Goal: Communication & Community: Share content

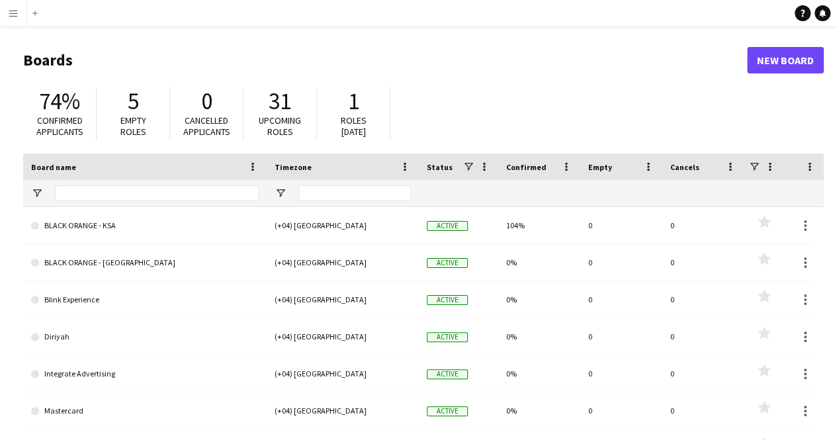
click at [11, 13] on app-icon "Menu" at bounding box center [13, 13] width 11 height 11
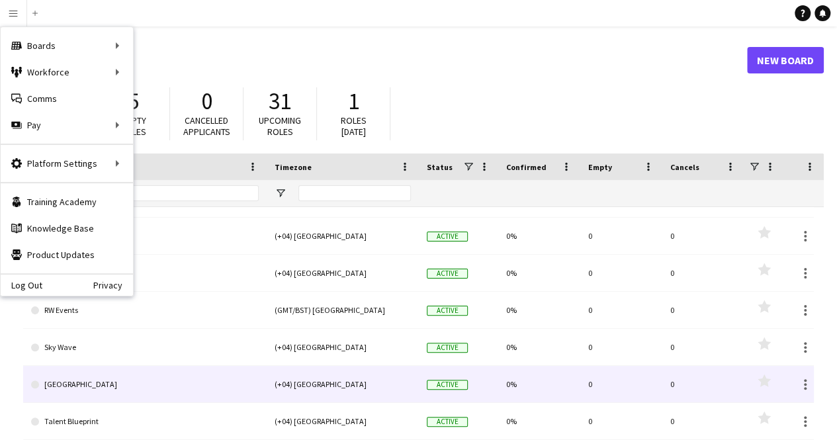
scroll to position [239, 0]
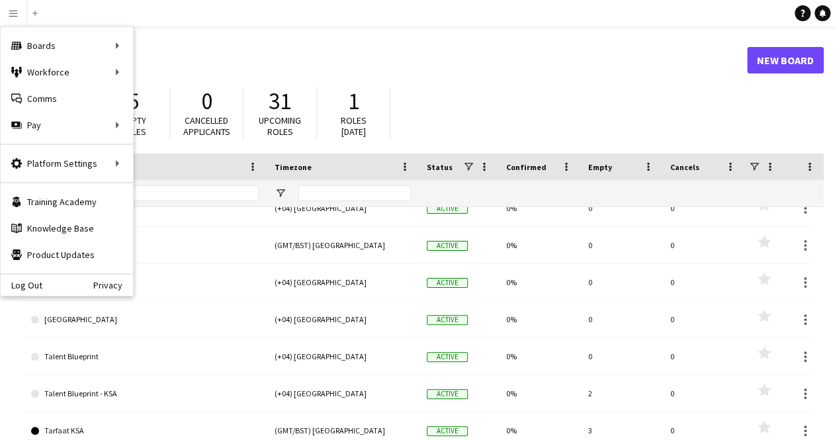
click at [443, 112] on div "74% Confirmed applicants 5 Empty roles 0 Cancelled applicants 31 Upcoming roles…" at bounding box center [423, 117] width 800 height 73
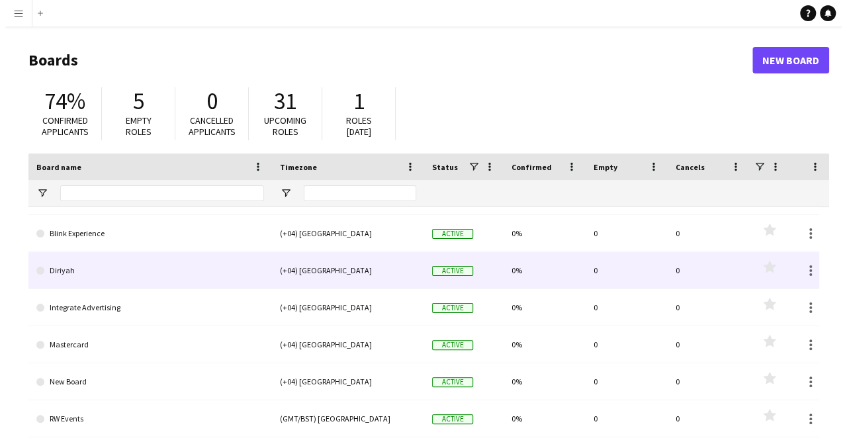
scroll to position [0, 0]
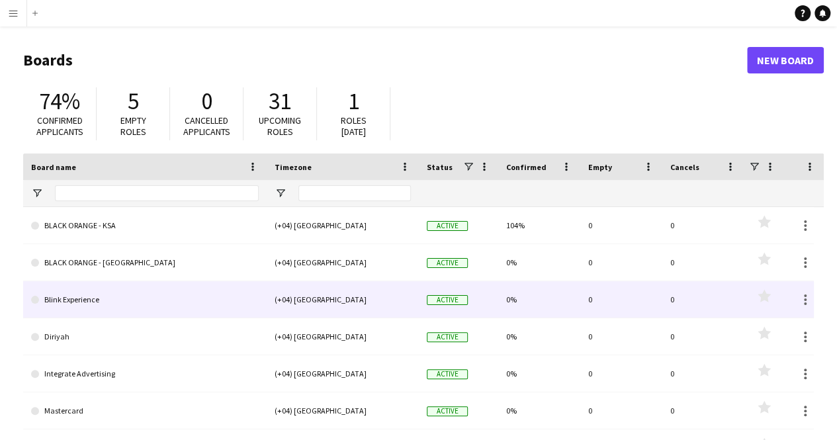
click at [81, 301] on link "Blink Experience" at bounding box center [145, 299] width 228 height 37
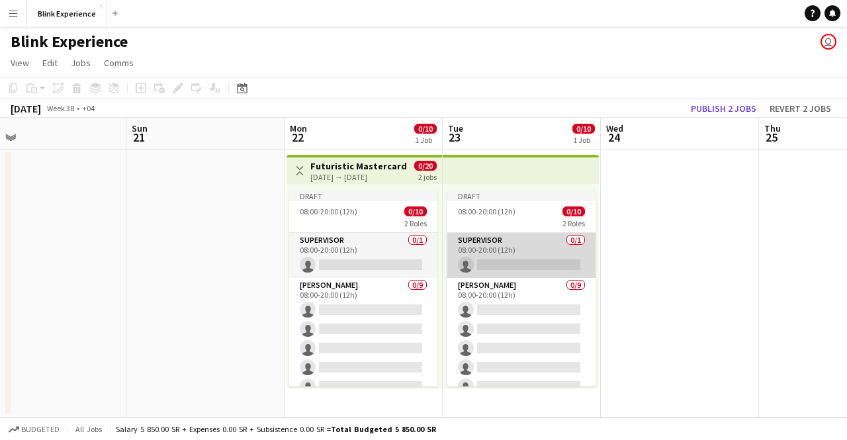
scroll to position [89, 0]
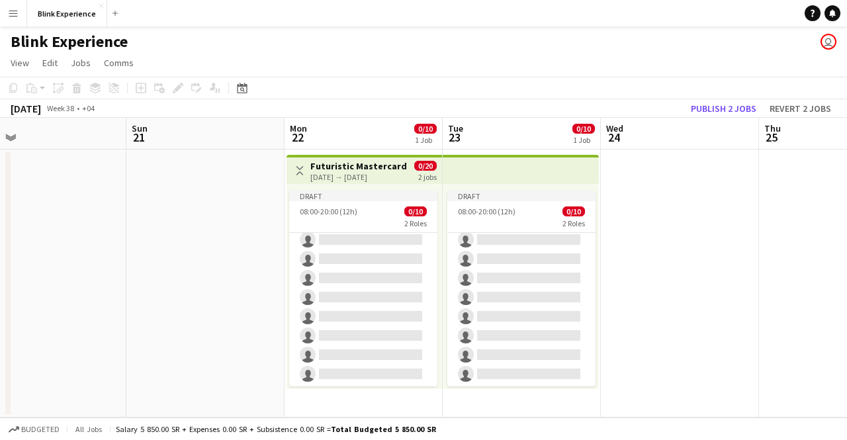
click at [824, 50] on div "Blink Experience user" at bounding box center [423, 38] width 847 height 25
click at [825, 46] on app-user-avatar "user" at bounding box center [828, 42] width 16 height 16
click at [71, 67] on span "Jobs" at bounding box center [81, 63] width 20 height 12
click at [73, 64] on span "Jobs" at bounding box center [81, 63] width 20 height 12
click at [226, 246] on app-date-cell at bounding box center [205, 284] width 158 height 268
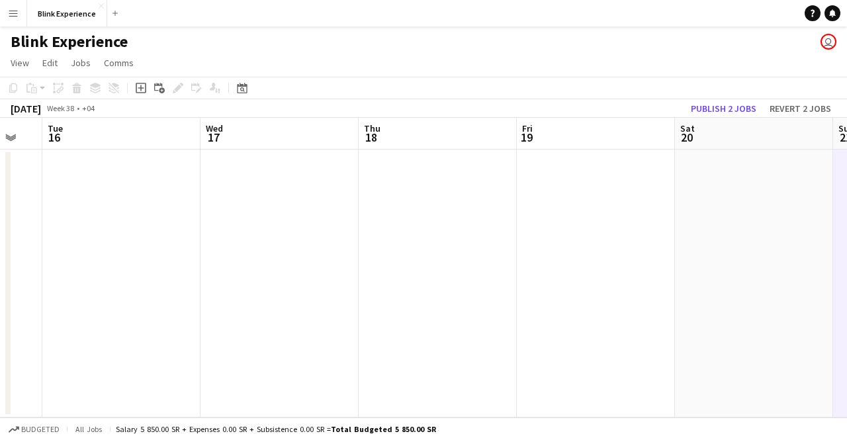
scroll to position [0, 388]
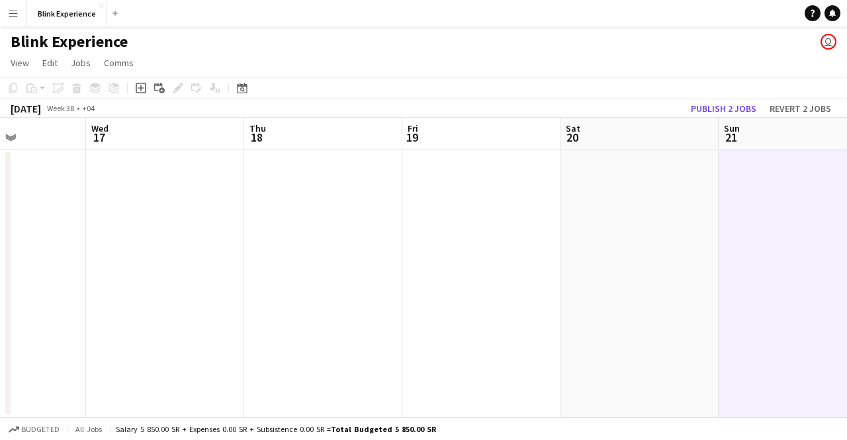
click at [292, 239] on app-date-cell at bounding box center [323, 284] width 158 height 268
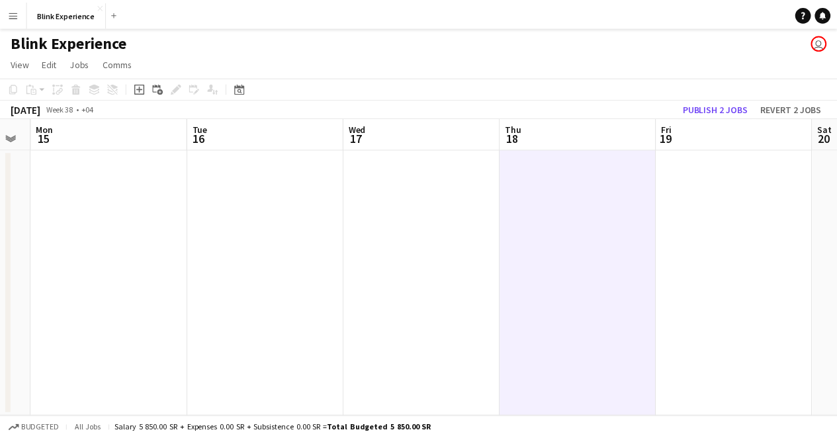
scroll to position [0, 406]
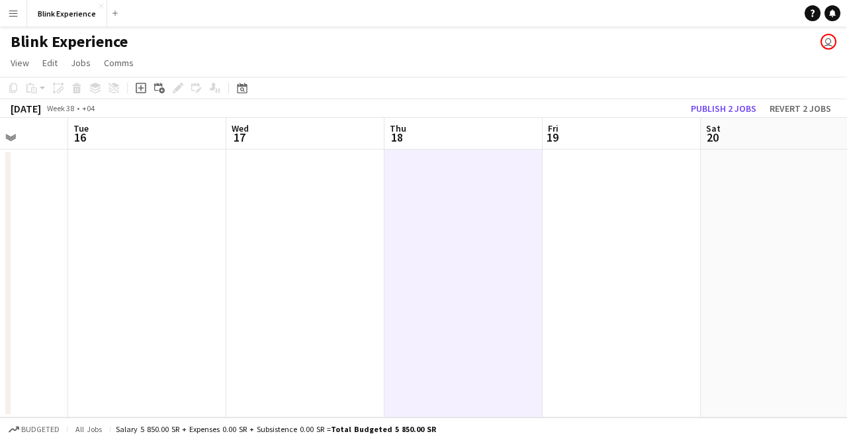
click at [22, 15] on button "Menu" at bounding box center [13, 13] width 26 height 26
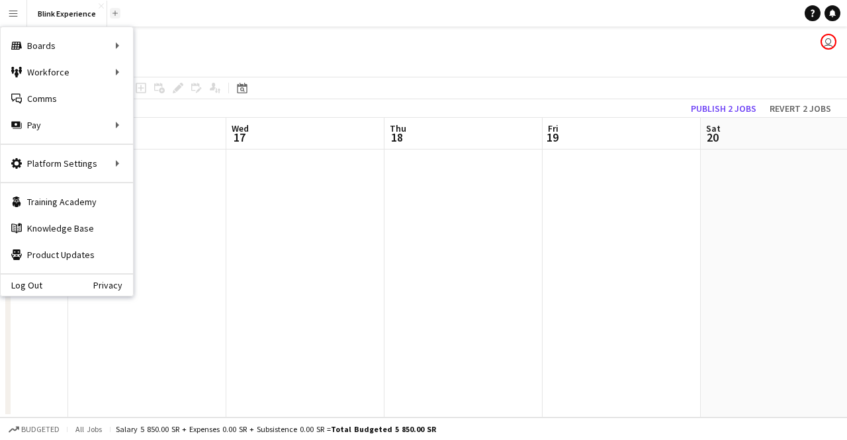
click at [114, 13] on app-icon "Add" at bounding box center [114, 13] width 5 height 5
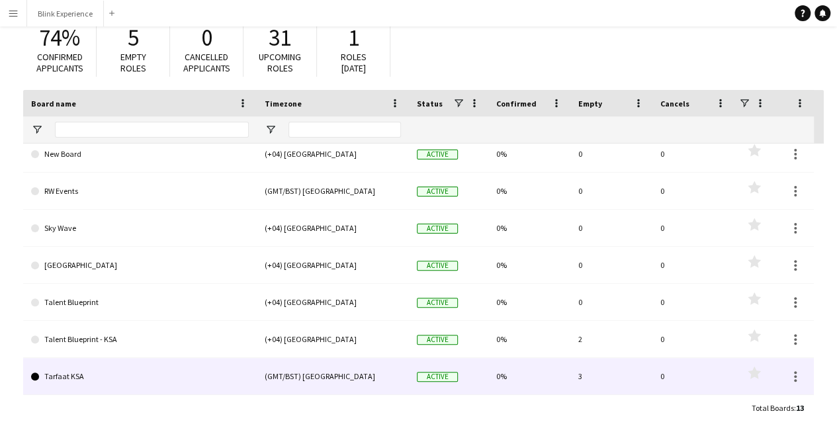
click at [79, 375] on link "Tarfaat KSA" at bounding box center [140, 376] width 218 height 37
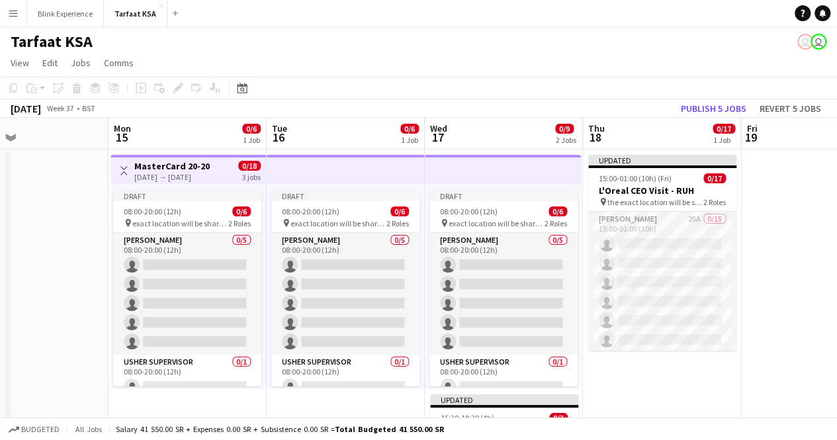
click at [816, 42] on app-user-avatar "user" at bounding box center [818, 42] width 16 height 16
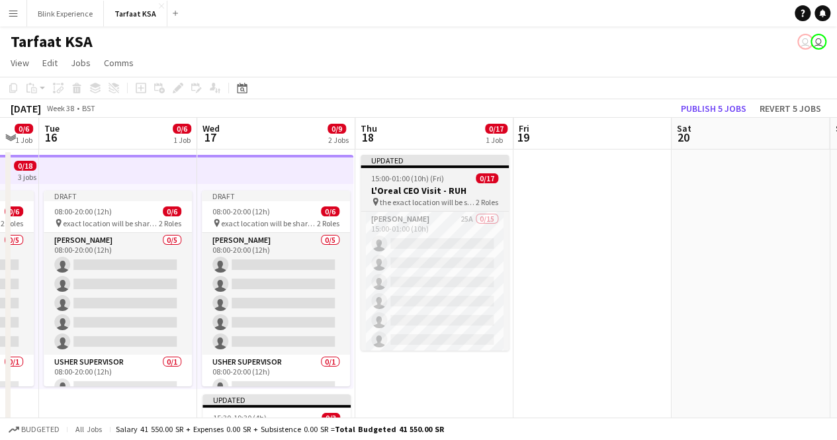
click at [462, 192] on h3 "L'Oreal CEO Visit - RUH" at bounding box center [435, 191] width 148 height 12
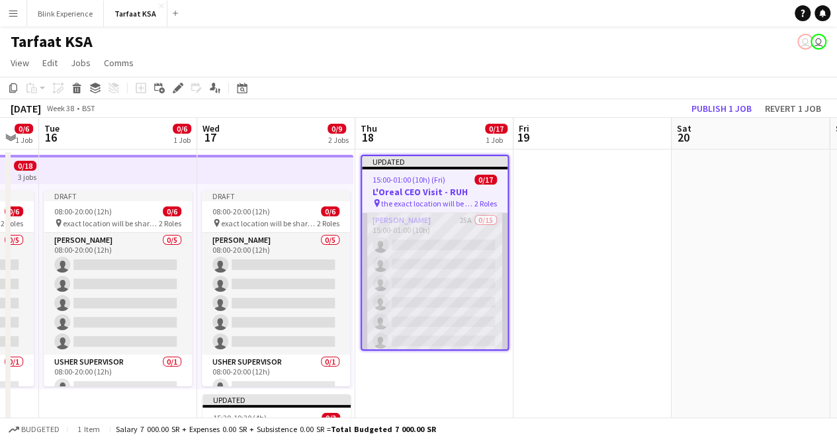
click at [460, 223] on app-card-role "Usher 25A 0/15 15:00-01:00 (10h) single-neutral-actions single-neutral-actions …" at bounding box center [435, 370] width 146 height 314
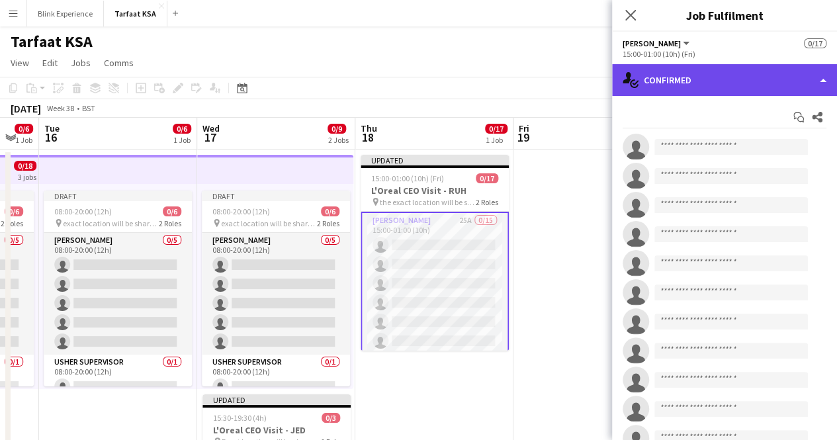
click at [816, 75] on div "single-neutral-actions-check-2 Confirmed" at bounding box center [724, 80] width 225 height 32
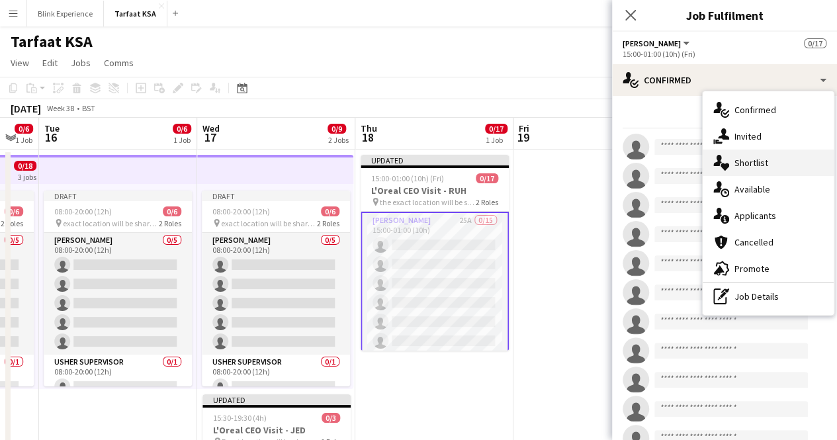
click at [783, 171] on div "single-neutral-actions-heart Shortlist" at bounding box center [768, 163] width 131 height 26
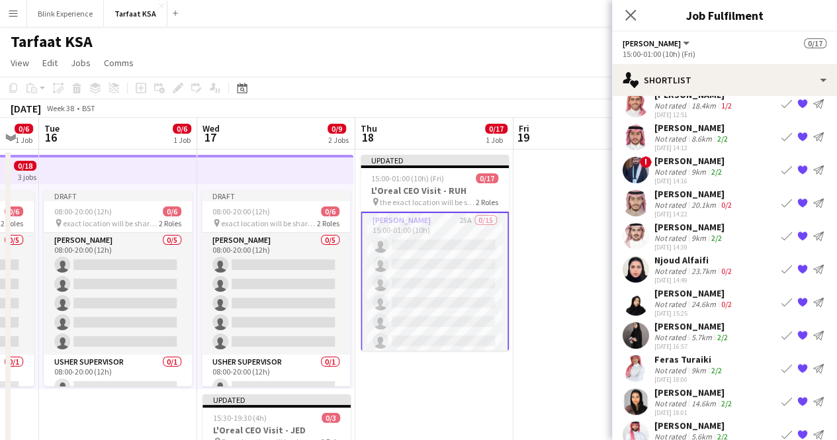
scroll to position [77, 0]
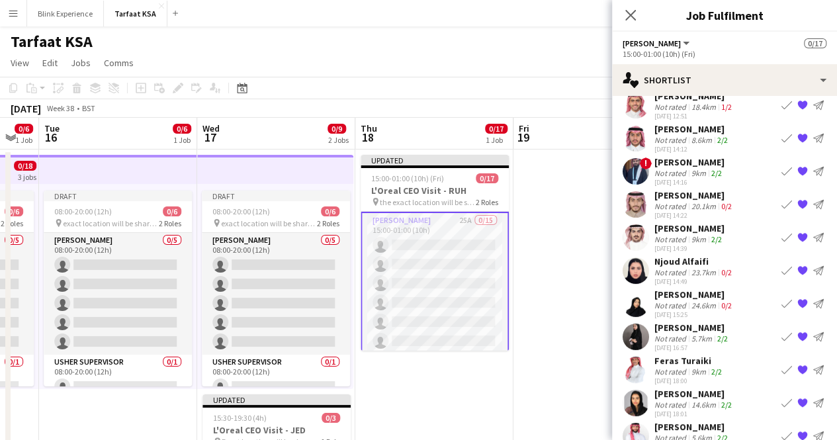
click at [683, 300] on div "Not rated" at bounding box center [671, 305] width 34 height 10
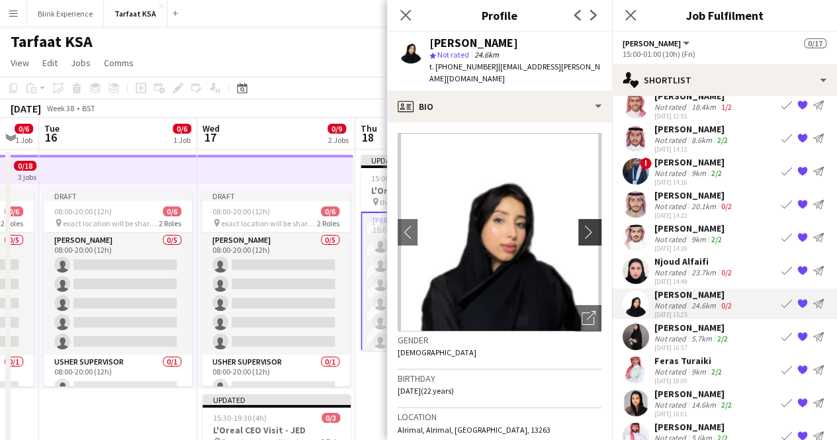
click at [581, 225] on app-icon "chevron-right" at bounding box center [591, 232] width 21 height 14
click at [583, 225] on app-icon "chevron-right" at bounding box center [591, 232] width 21 height 14
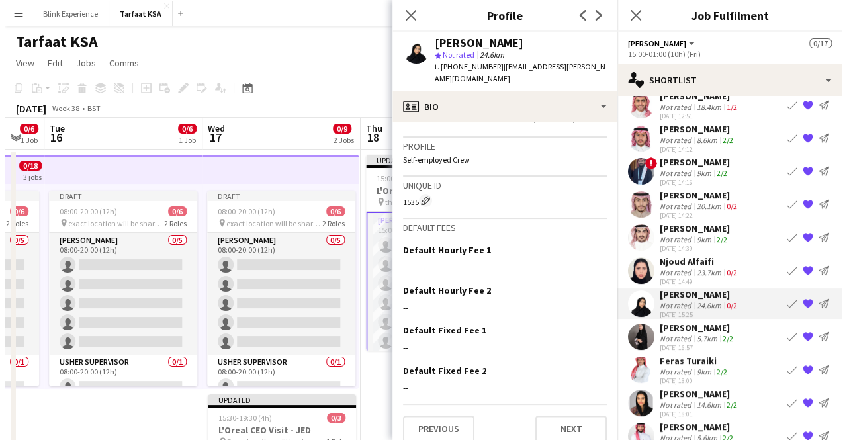
scroll to position [0, 0]
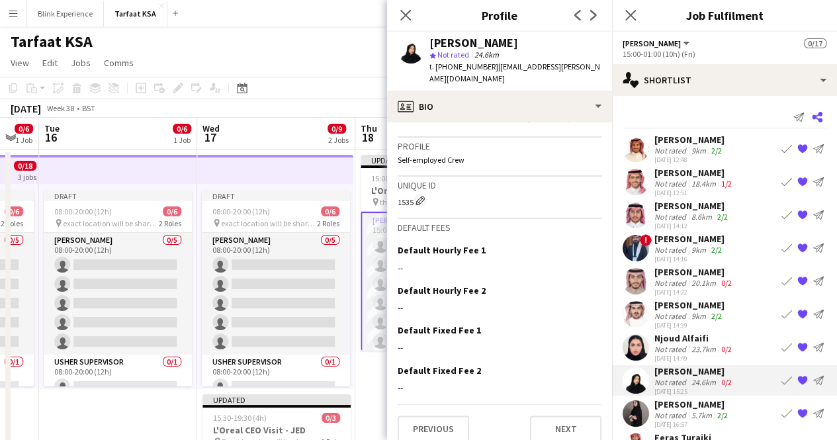
click at [812, 117] on icon "Share" at bounding box center [817, 117] width 11 height 11
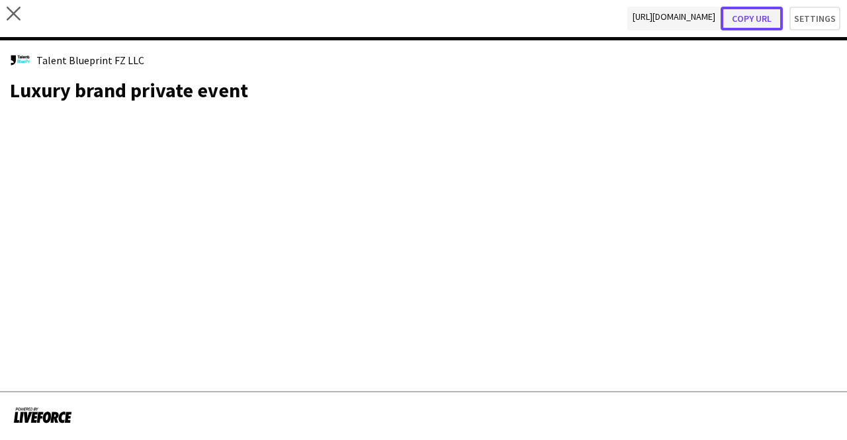
click at [762, 15] on button "Copy url" at bounding box center [751, 19] width 62 height 24
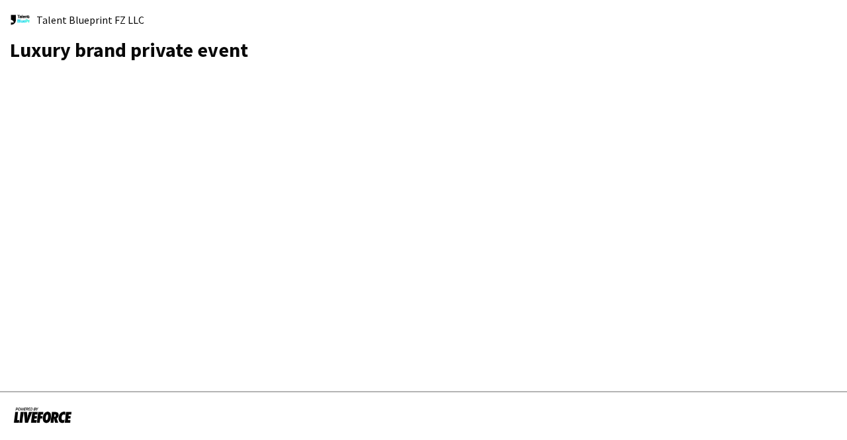
click at [352, 177] on app-share-pages "Talent Blueprint FZ LLC Luxury brand private event" at bounding box center [423, 220] width 847 height 440
